Goal: Task Accomplishment & Management: Use online tool/utility

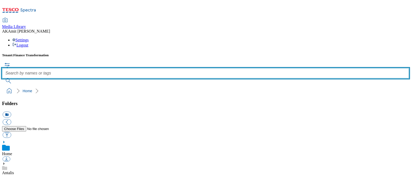
click at [203, 68] on input "text" at bounding box center [205, 73] width 407 height 10
paste input "720003261001"
type input "720003261001"
click at [2, 78] on button "submit" at bounding box center [8, 80] width 13 height 5
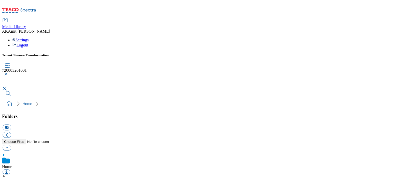
click at [8, 73] on button "button" at bounding box center [5, 74] width 6 height 3
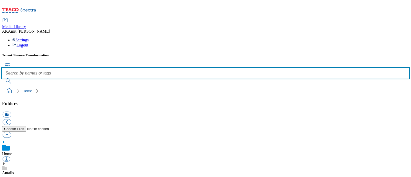
click at [168, 68] on input "text" at bounding box center [205, 73] width 407 height 10
paste input "720003262001"
type input "720003262001"
click at [2, 78] on button "submit" at bounding box center [8, 80] width 13 height 5
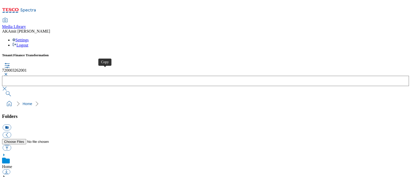
click at [8, 73] on button "button" at bounding box center [5, 74] width 6 height 3
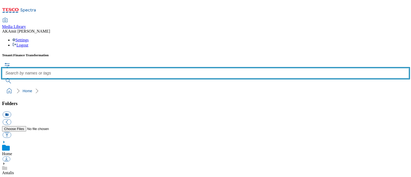
click at [173, 68] on input "text" at bounding box center [205, 73] width 407 height 10
paste input "720003392001"
type input "720003392001"
click at [2, 78] on button "submit" at bounding box center [8, 80] width 13 height 5
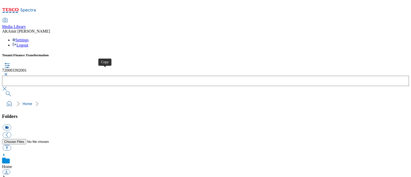
click at [8, 86] on button "button" at bounding box center [5, 88] width 6 height 5
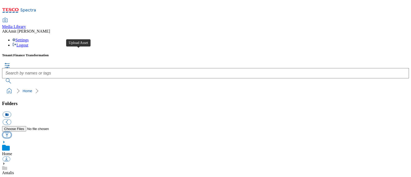
click at [11, 132] on button "button" at bounding box center [7, 135] width 8 height 6
type input "C:\fakepath\700000437001.jpg"
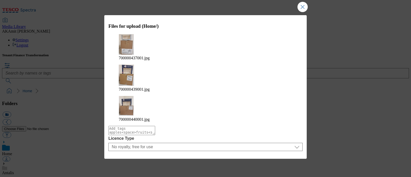
click at [287, 169] on button "Upload" at bounding box center [289, 174] width 24 height 10
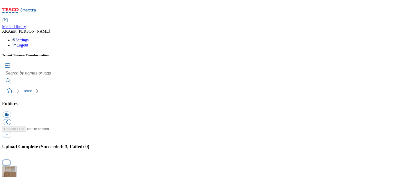
click at [10, 160] on button "button" at bounding box center [7, 162] width 8 height 5
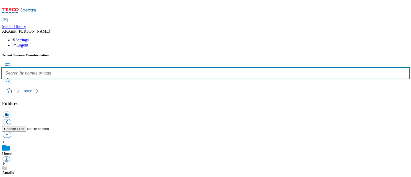
click at [186, 68] on input "text" at bounding box center [205, 73] width 407 height 10
paste input "700000439001"
type input "700000439001"
click at [2, 78] on button "submit" at bounding box center [8, 80] width 13 height 5
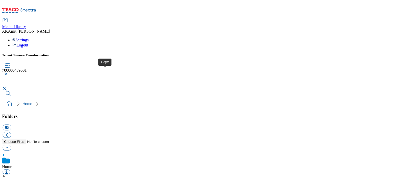
click at [8, 73] on button "button" at bounding box center [5, 74] width 6 height 3
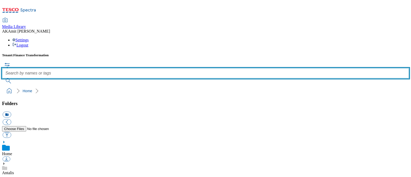
click at [173, 68] on input "text" at bounding box center [205, 73] width 407 height 10
paste input "700000437001"
type input "700000437001"
click at [2, 78] on button "submit" at bounding box center [8, 80] width 13 height 5
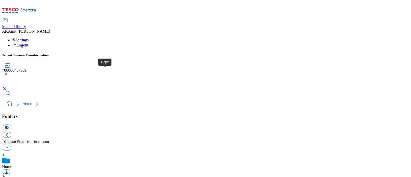
click at [8, 73] on button "button" at bounding box center [5, 74] width 6 height 3
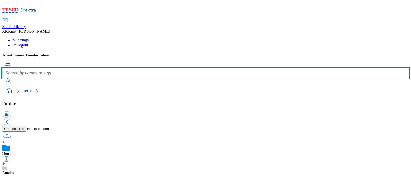
click at [172, 68] on input "text" at bounding box center [205, 73] width 407 height 10
paste input "700000440001"
type input "700000440001"
click at [2, 78] on button "submit" at bounding box center [8, 80] width 13 height 5
